Goal: Check status: Check status

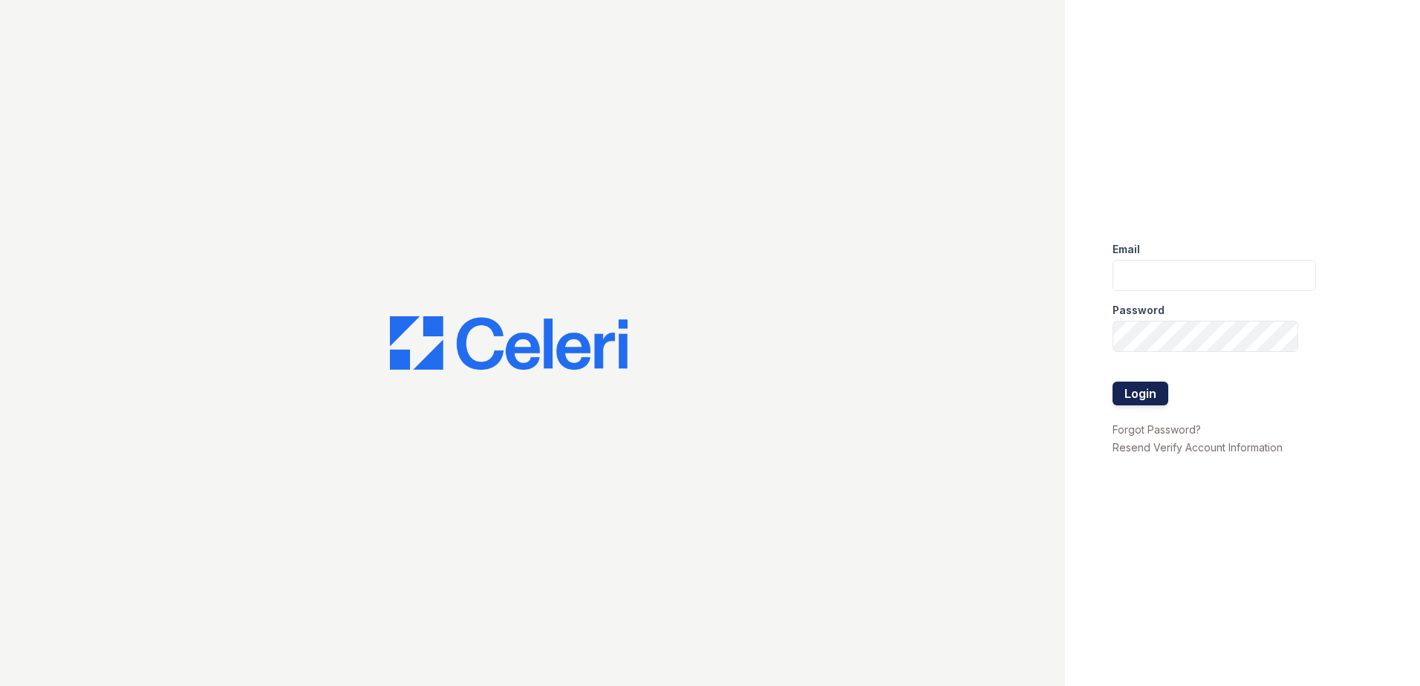
type input "[EMAIL_ADDRESS][DOMAIN_NAME]"
click at [1159, 399] on button "Login" at bounding box center [1141, 394] width 56 height 24
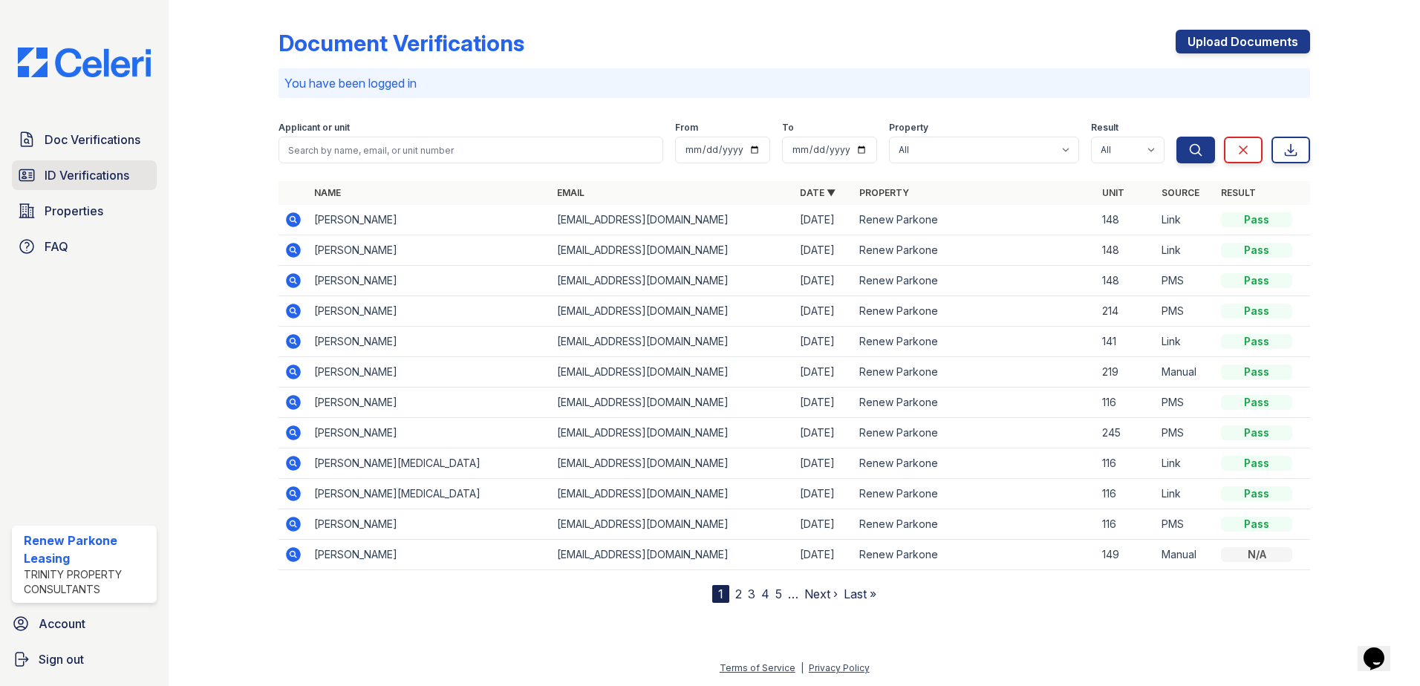
click at [102, 172] on span "ID Verifications" at bounding box center [87, 175] width 85 height 18
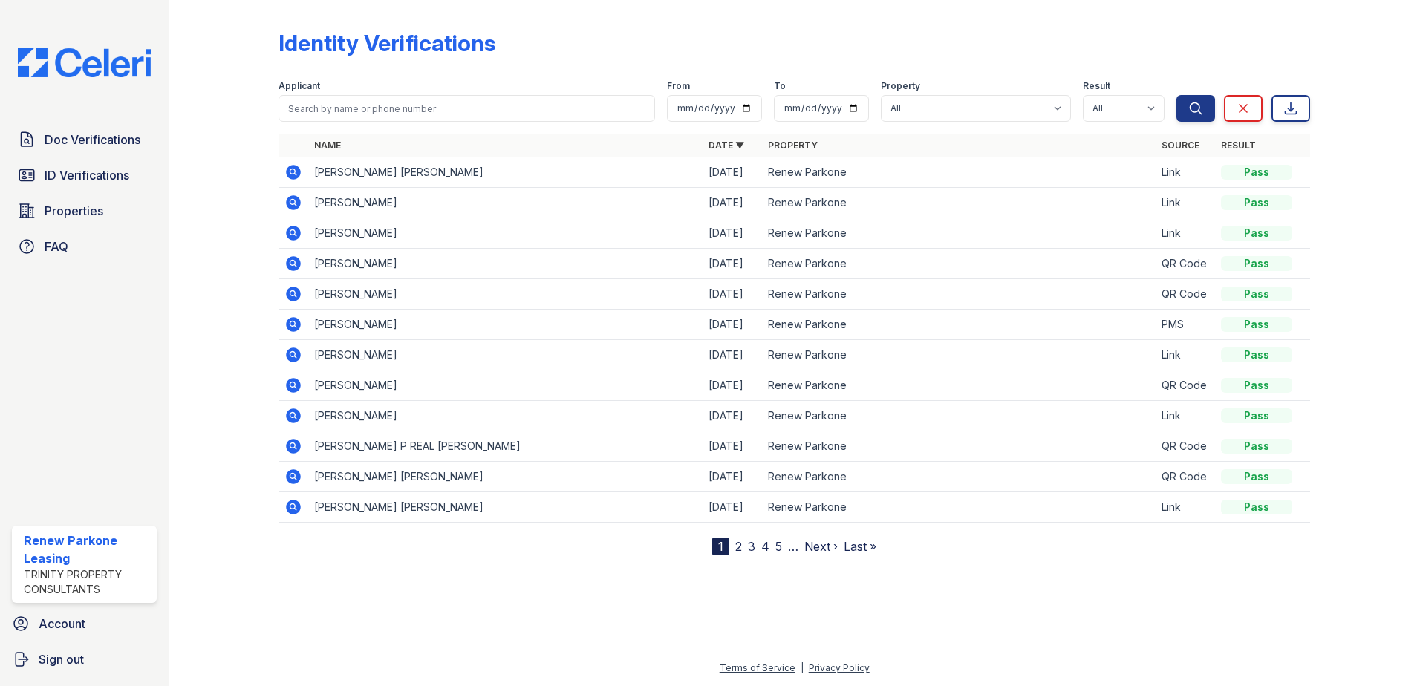
click at [738, 550] on link "2" at bounding box center [738, 546] width 7 height 15
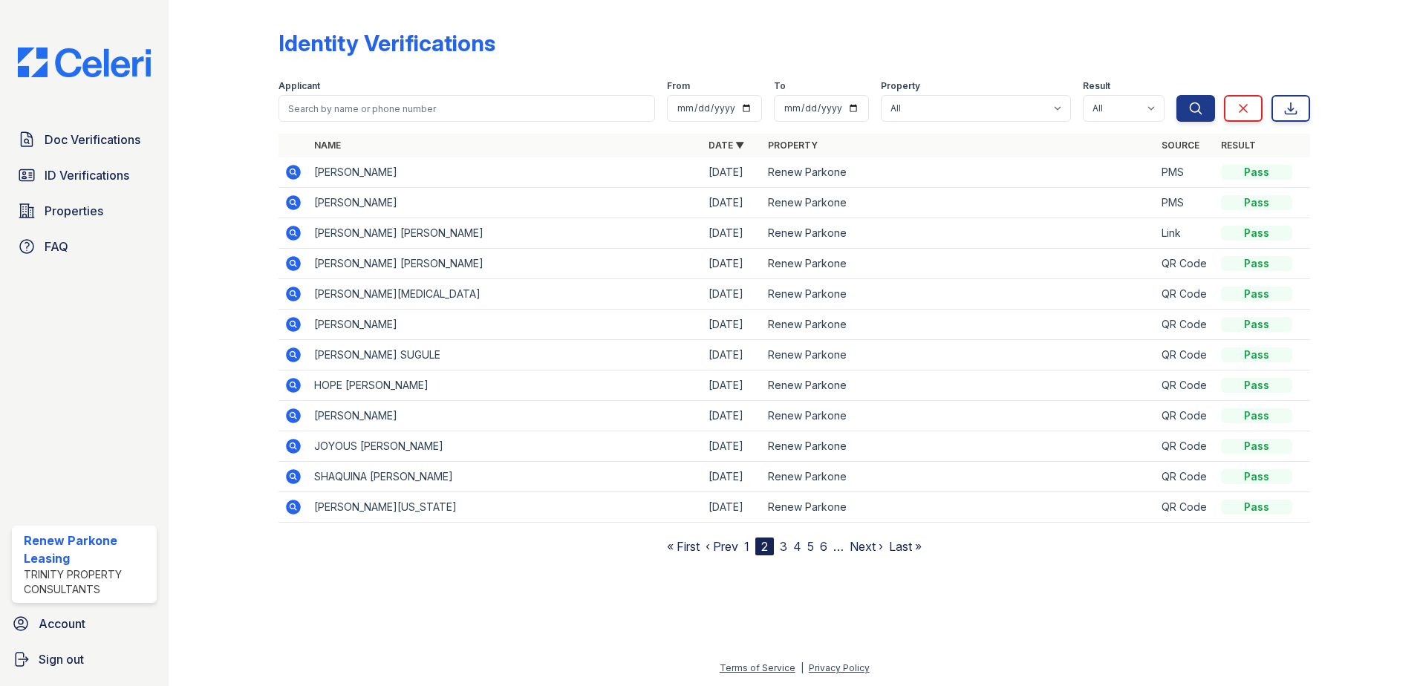
click at [780, 547] on nav "« First ‹ Prev 1 2 3 4 5 6 … Next › Last »" at bounding box center [794, 547] width 255 height 18
click at [784, 546] on link "3" at bounding box center [783, 546] width 7 height 15
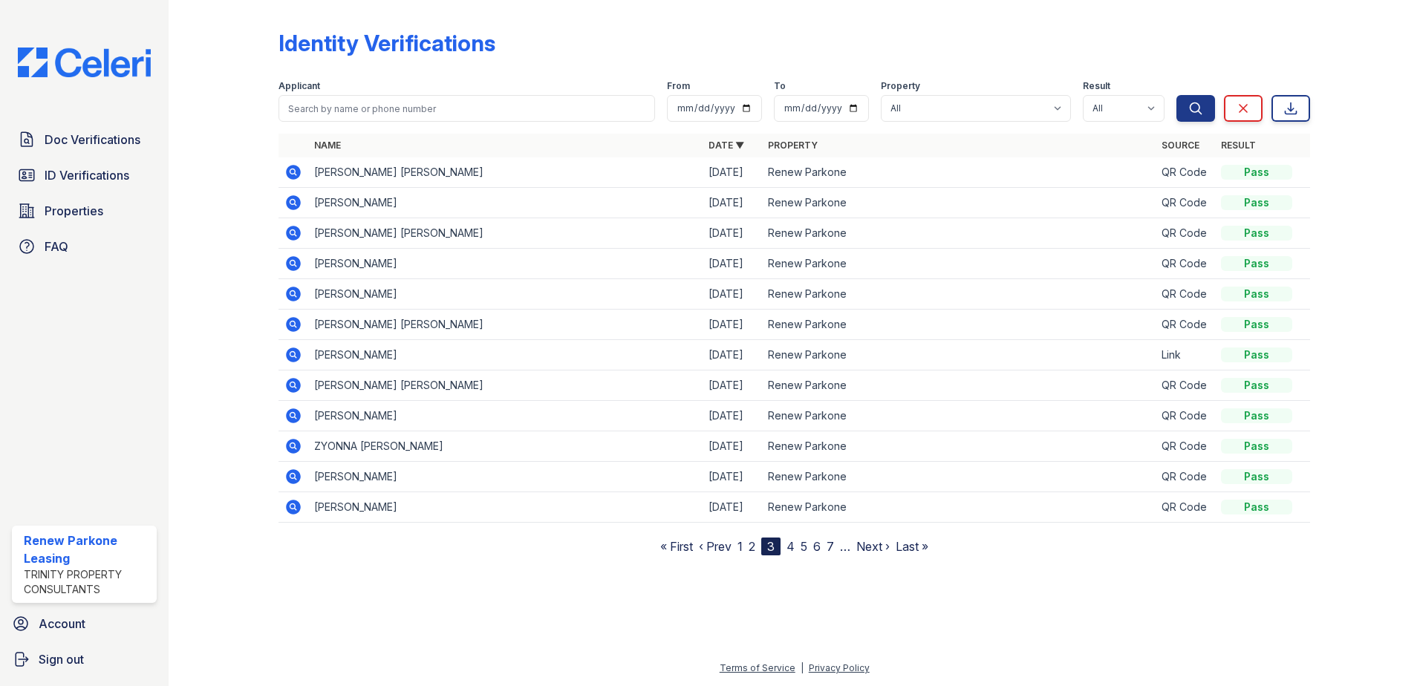
click at [792, 546] on link "4" at bounding box center [790, 546] width 8 height 15
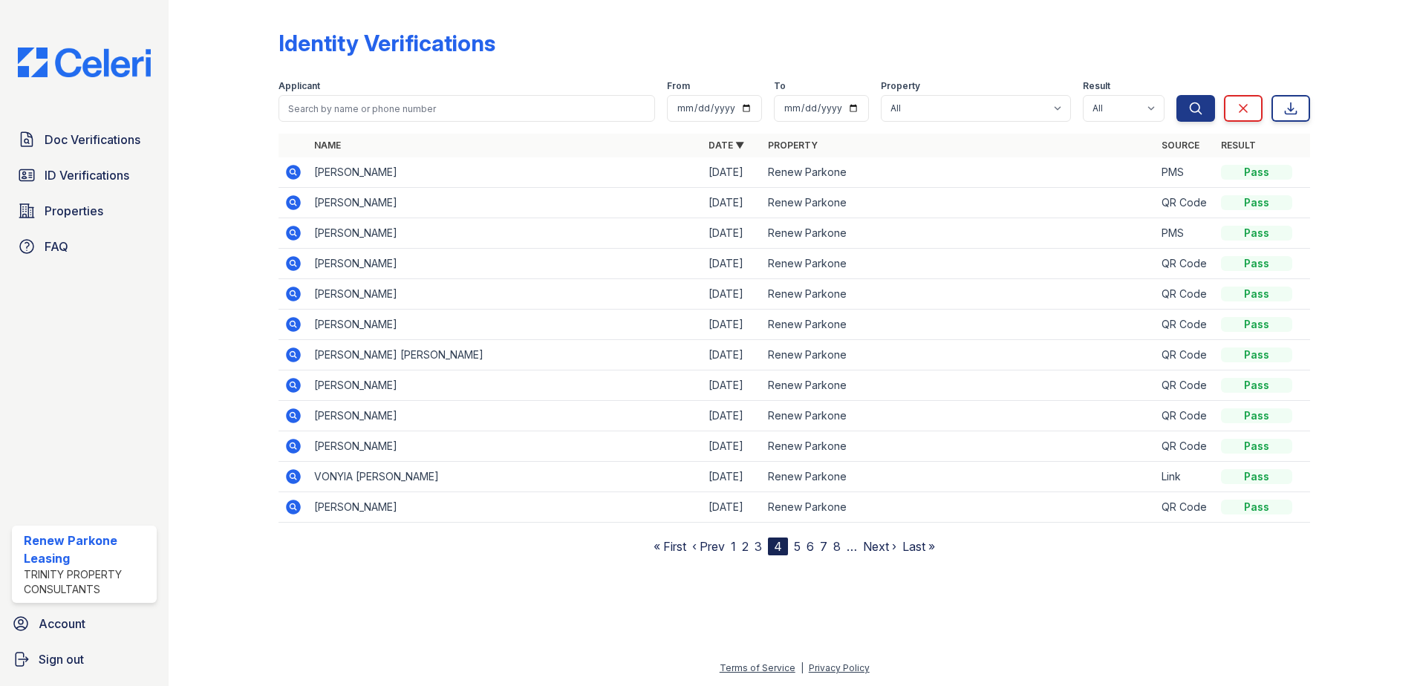
click at [732, 544] on link "1" at bounding box center [733, 546] width 5 height 15
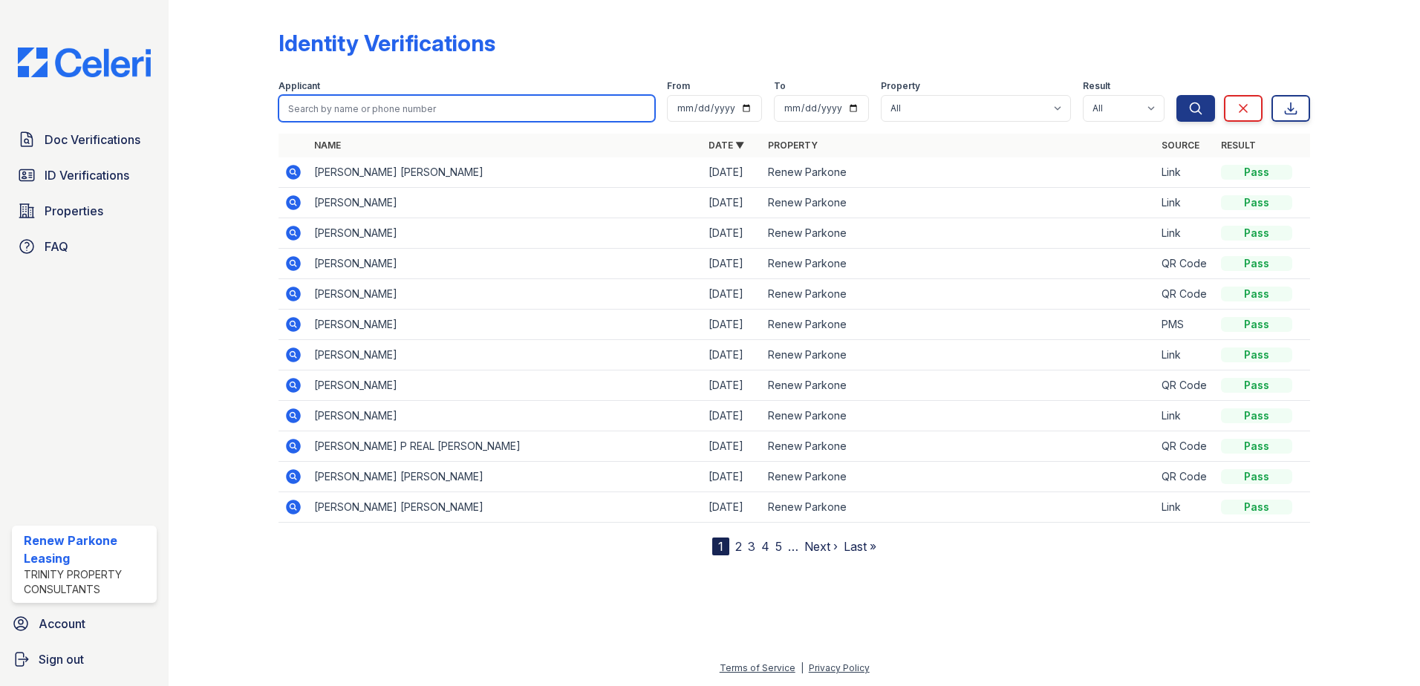
click at [340, 114] on input "search" at bounding box center [466, 108] width 377 height 27
type input "/"
type input "Latoya"
click at [1176, 95] on button "Search" at bounding box center [1195, 108] width 39 height 27
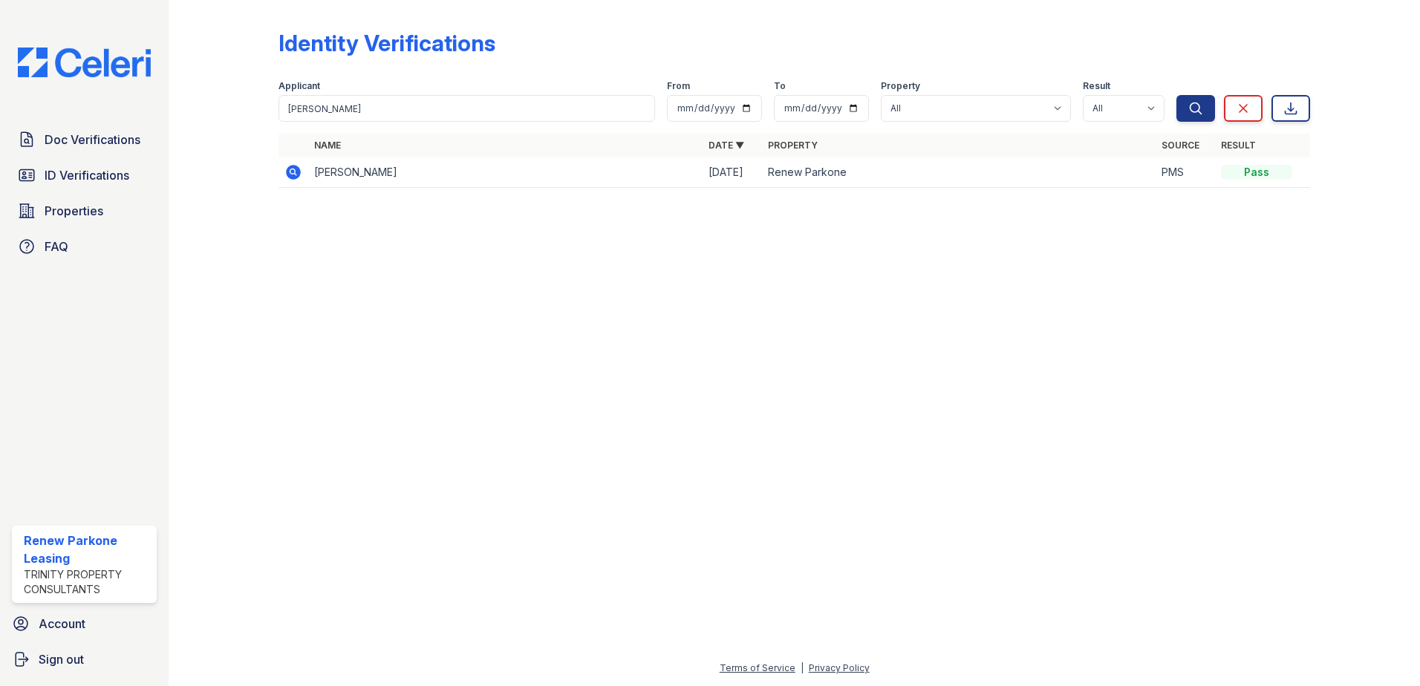
click at [288, 164] on icon at bounding box center [293, 172] width 18 height 18
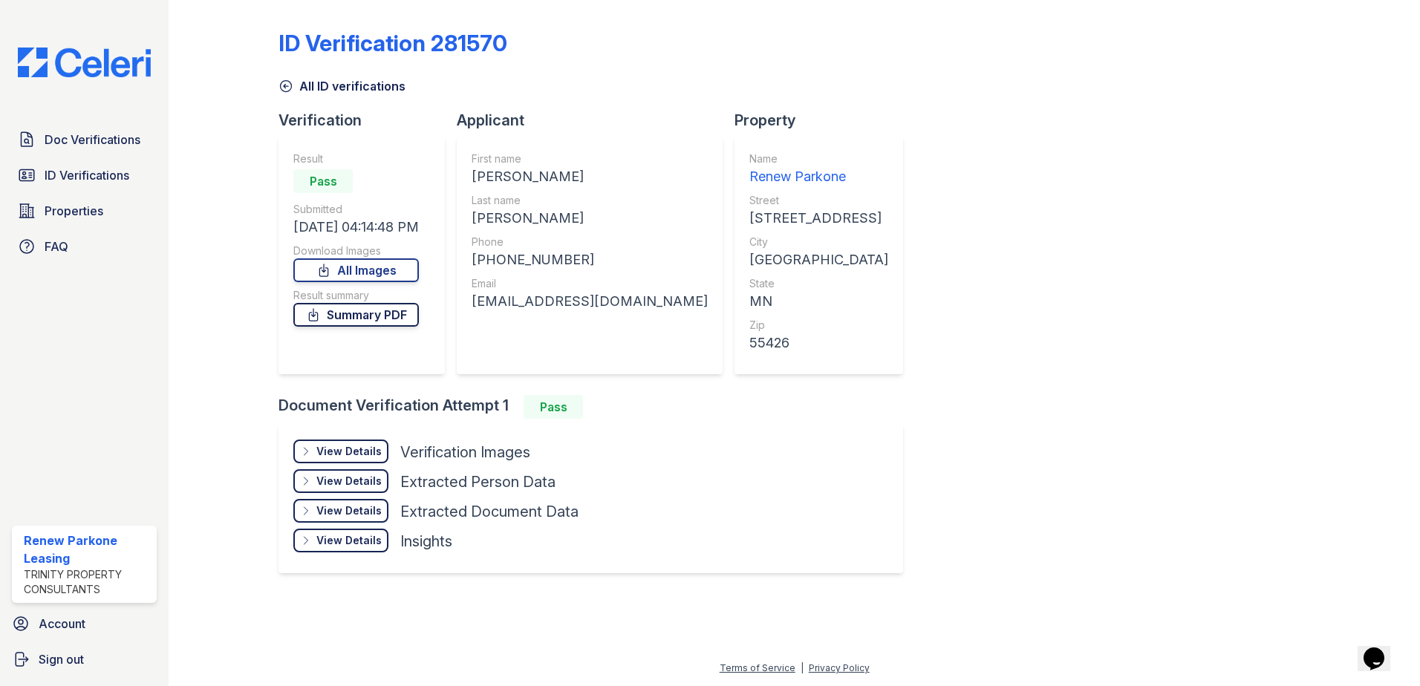
click at [398, 319] on link "Summary PDF" at bounding box center [356, 315] width 126 height 24
click at [361, 452] on div "View Details" at bounding box center [348, 451] width 65 height 15
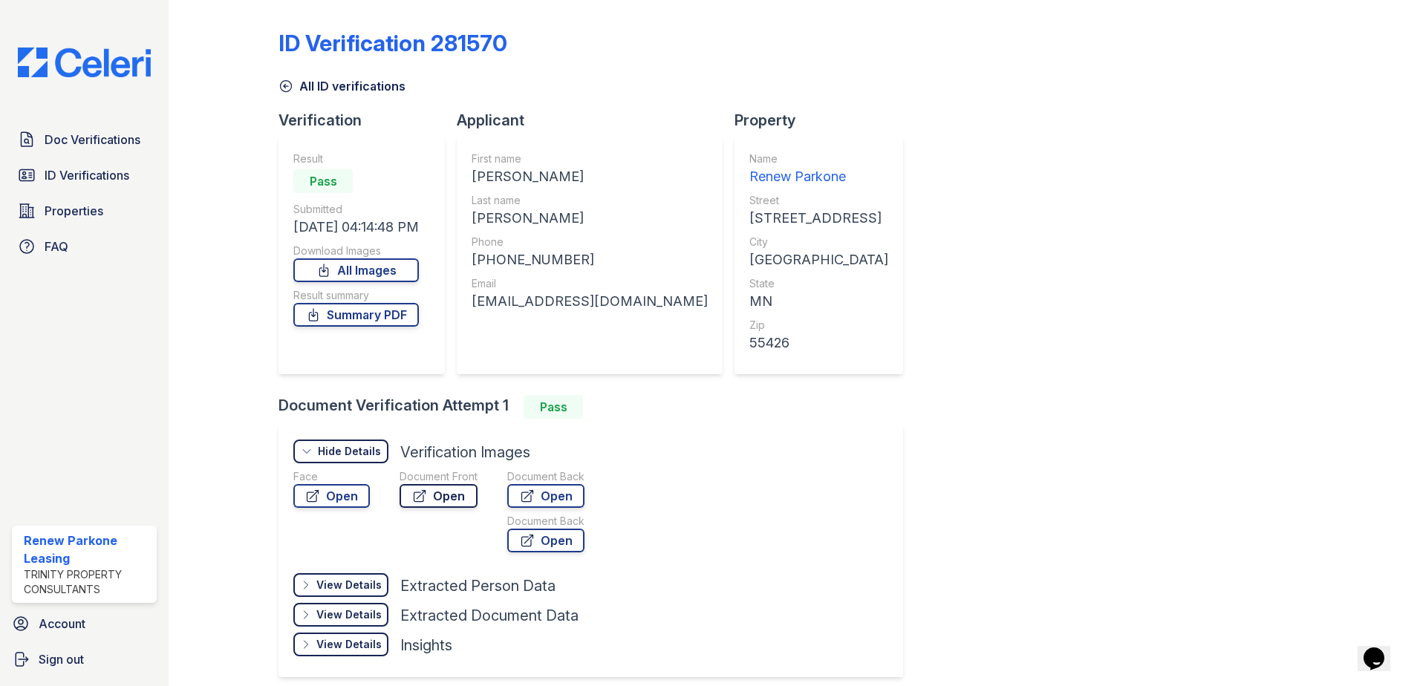
click at [460, 498] on link "Open" at bounding box center [439, 496] width 78 height 24
